Goal: Information Seeking & Learning: Check status

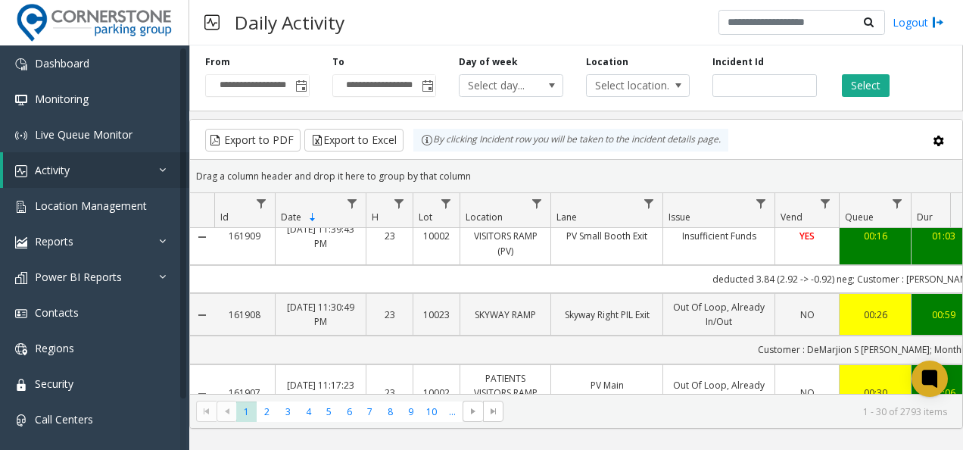
scroll to position [17, 0]
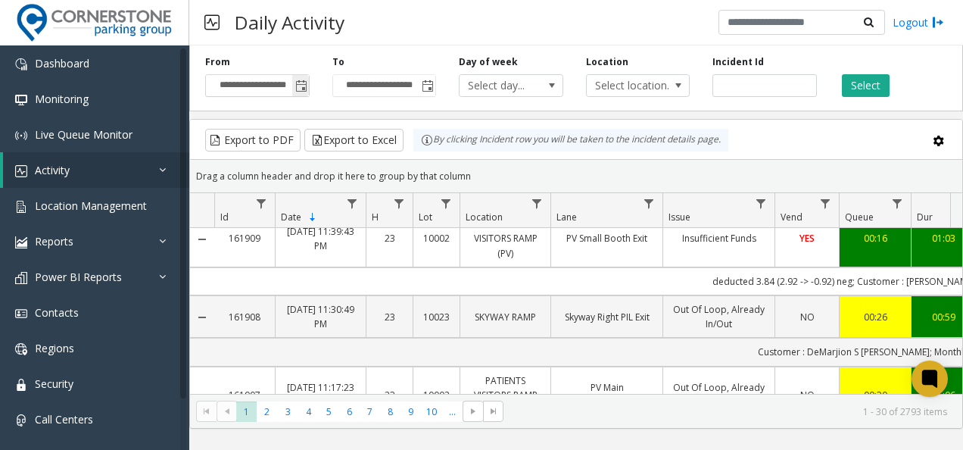
click at [294, 89] on span "Toggle popup" at bounding box center [300, 85] width 17 height 24
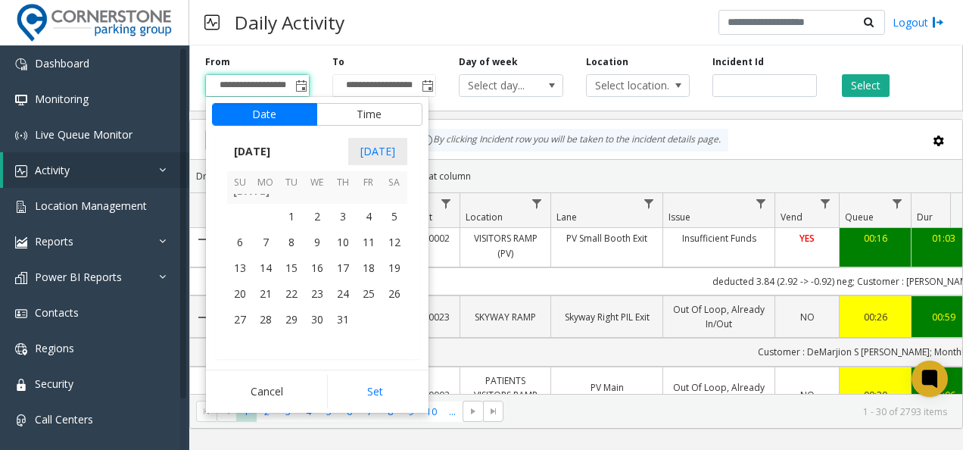
scroll to position [271320, 0]
click at [363, 245] on span "11" at bounding box center [369, 245] width 26 height 26
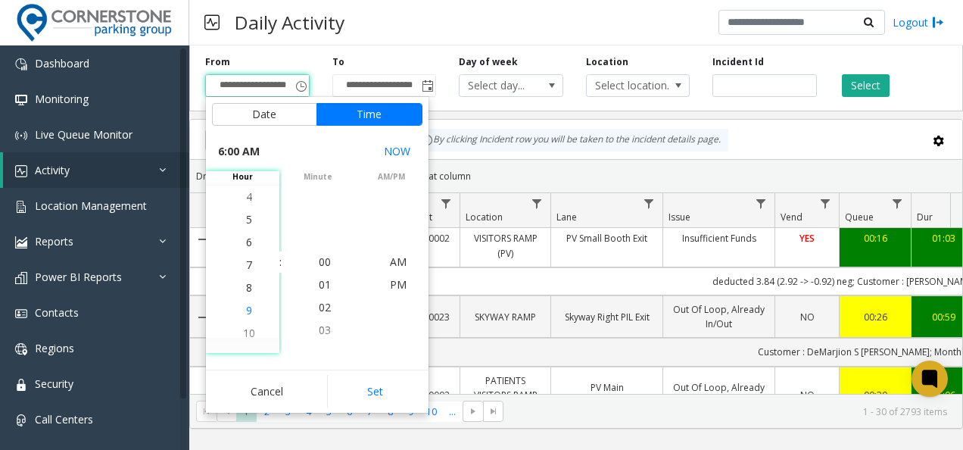
scroll to position [136, 0]
click at [238, 282] on li "7" at bounding box center [249, 284] width 53 height 23
click at [367, 395] on button "Set" at bounding box center [374, 391] width 95 height 33
type input "**********"
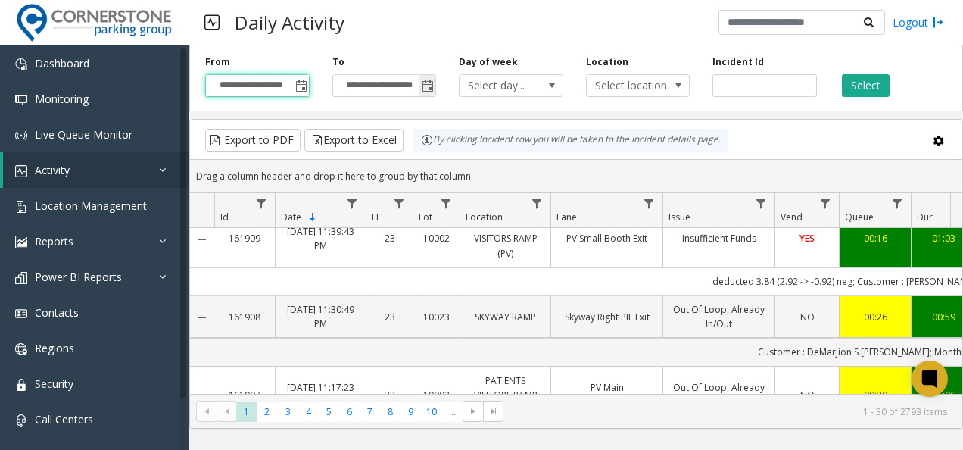
click at [428, 85] on span "Toggle popup" at bounding box center [428, 86] width 12 height 12
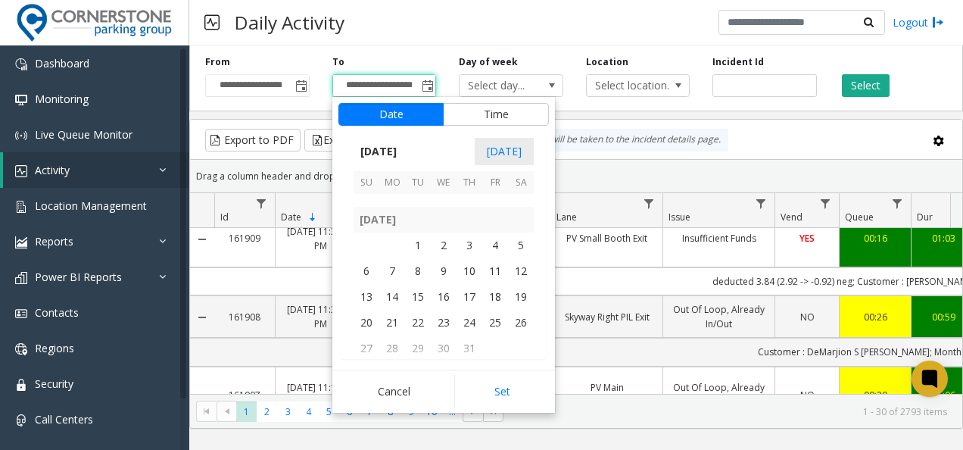
scroll to position [271293, 0]
click at [503, 274] on span "11" at bounding box center [495, 272] width 26 height 26
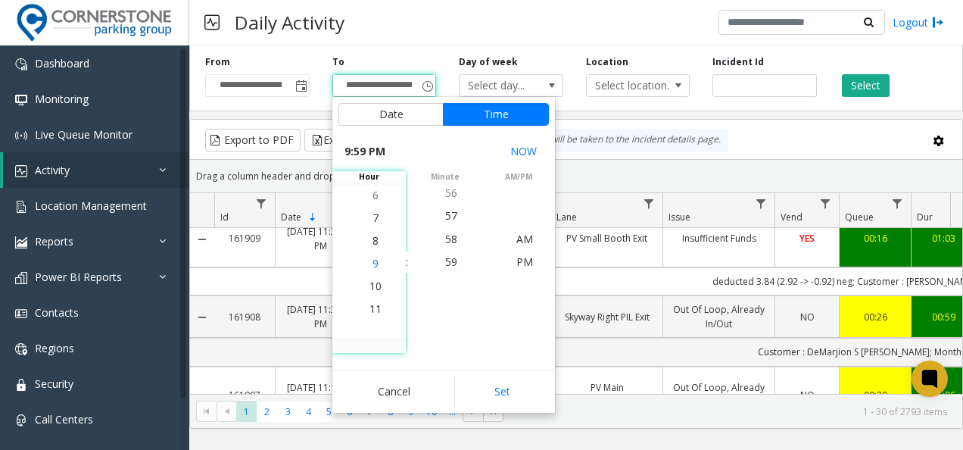
scroll to position [477, 0]
click at [372, 237] on span "8" at bounding box center [375, 239] width 6 height 14
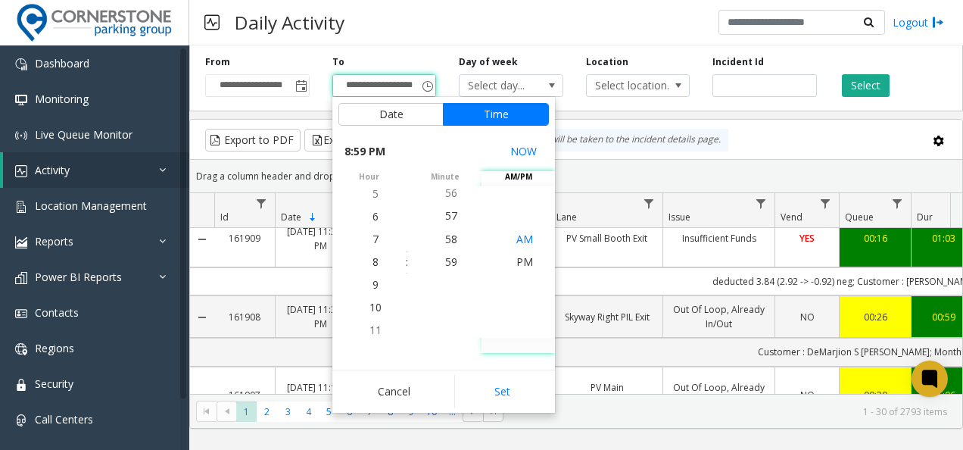
click at [524, 235] on span "AM" at bounding box center [524, 239] width 17 height 14
click at [507, 382] on button "Set" at bounding box center [501, 391] width 95 height 33
type input "**********"
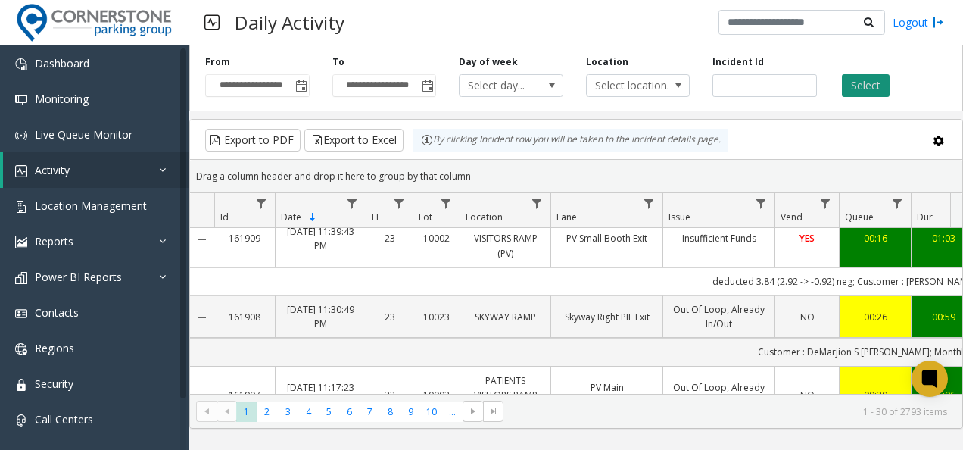
click at [849, 94] on button "Select" at bounding box center [866, 85] width 48 height 23
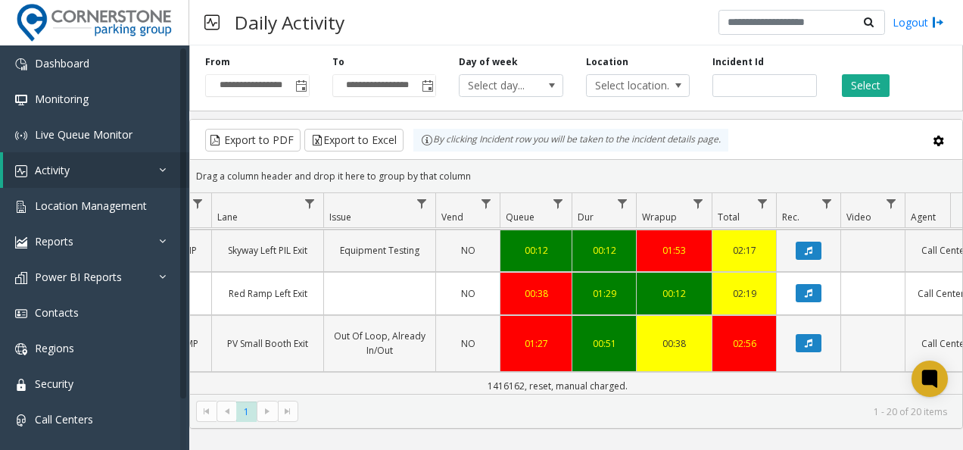
scroll to position [681, 324]
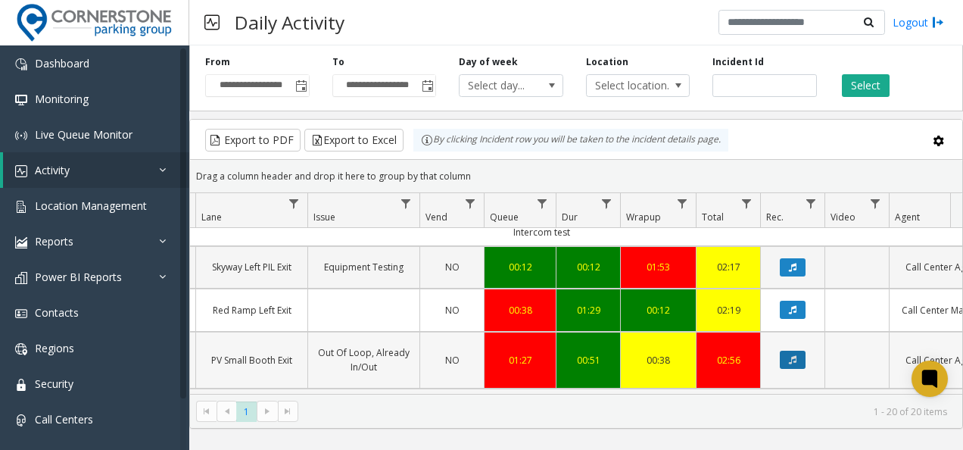
click at [793, 355] on icon "Data table" at bounding box center [793, 359] width 8 height 9
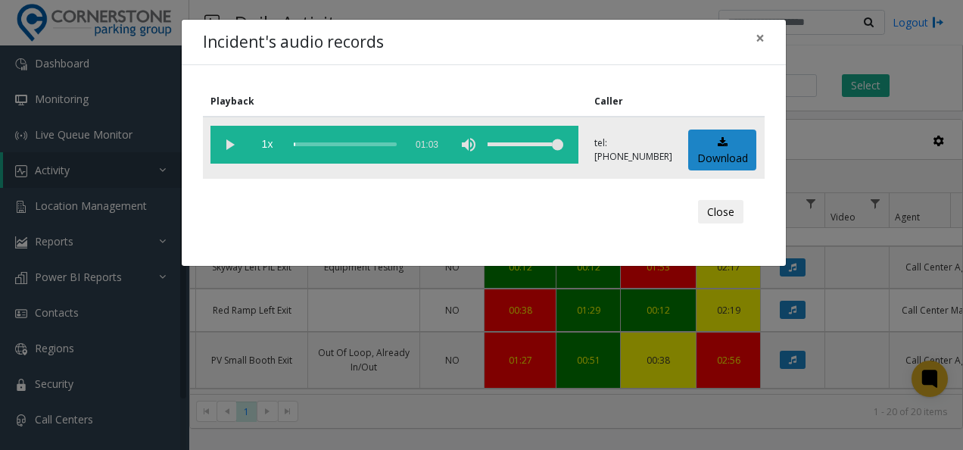
click at [229, 144] on vg-play-pause at bounding box center [229, 145] width 38 height 38
click at [350, 183] on div "Playback Caller 1x 01:03 tel:[PHONE_NUMBER] Download Close" at bounding box center [484, 165] width 604 height 201
click at [229, 142] on vg-play-pause at bounding box center [229, 145] width 38 height 38
